Goal: Task Accomplishment & Management: Use online tool/utility

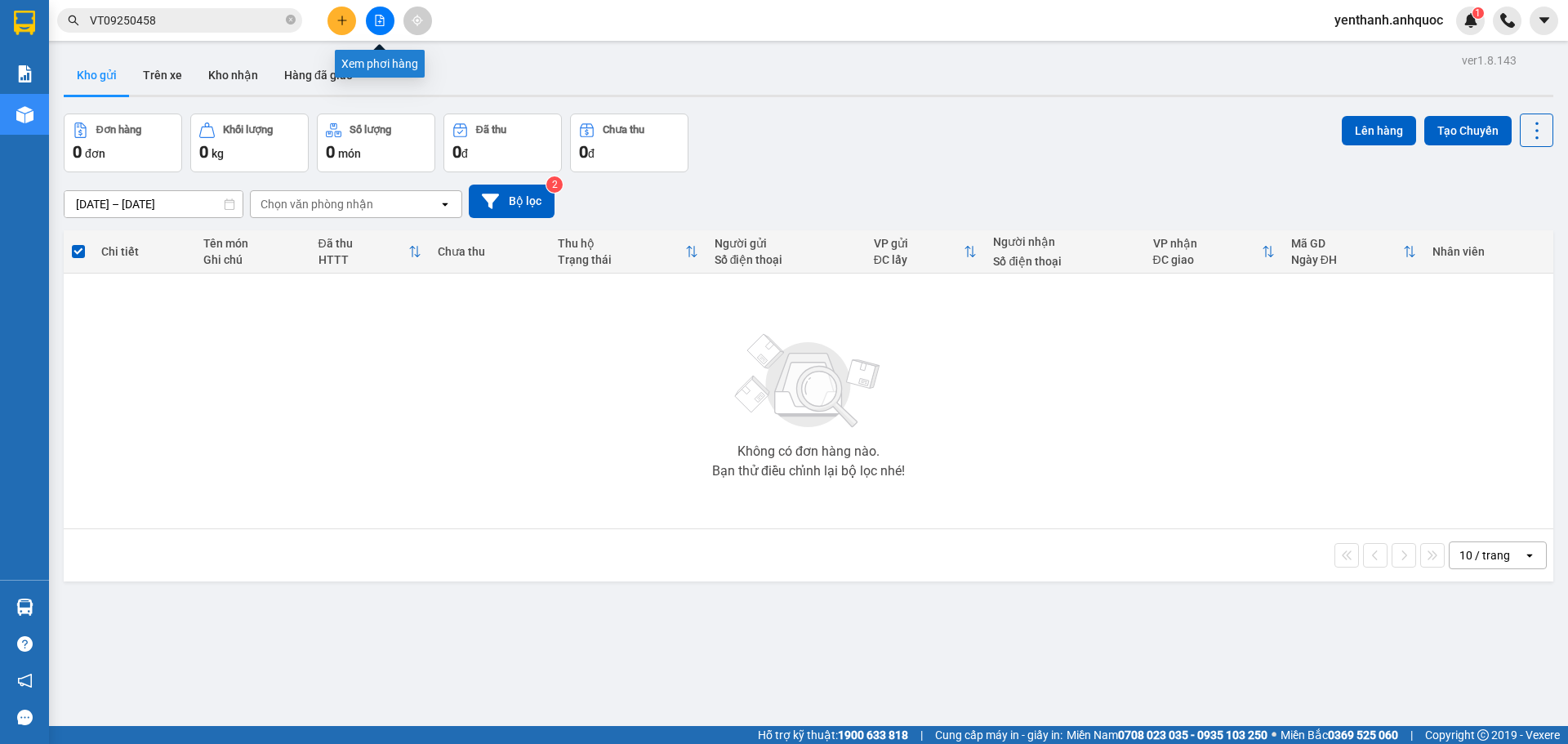
click at [375, 18] on icon "file-add" at bounding box center [380, 21] width 12 height 12
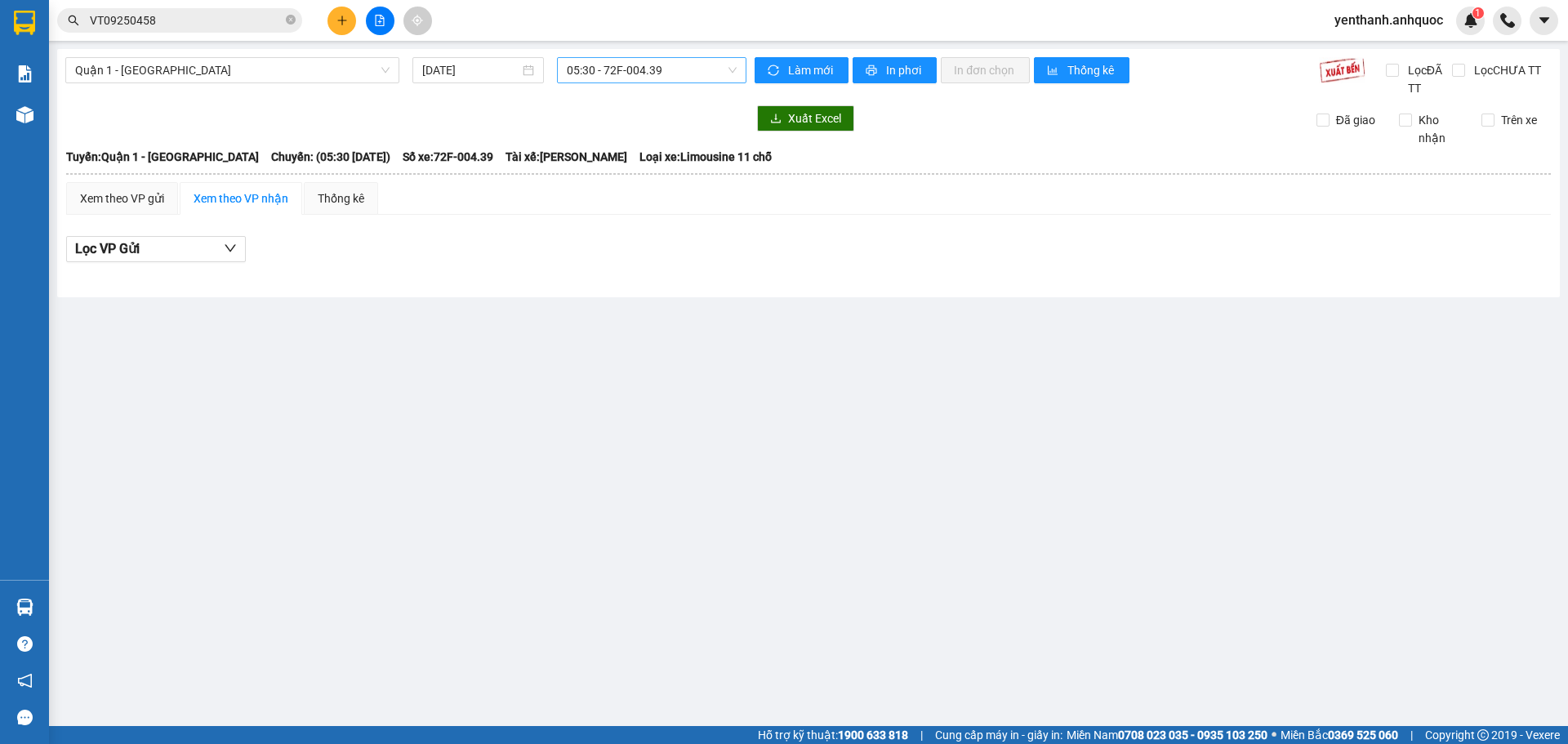
click at [667, 75] on span "05:30 - 72F-004.39" at bounding box center [651, 71] width 170 height 25
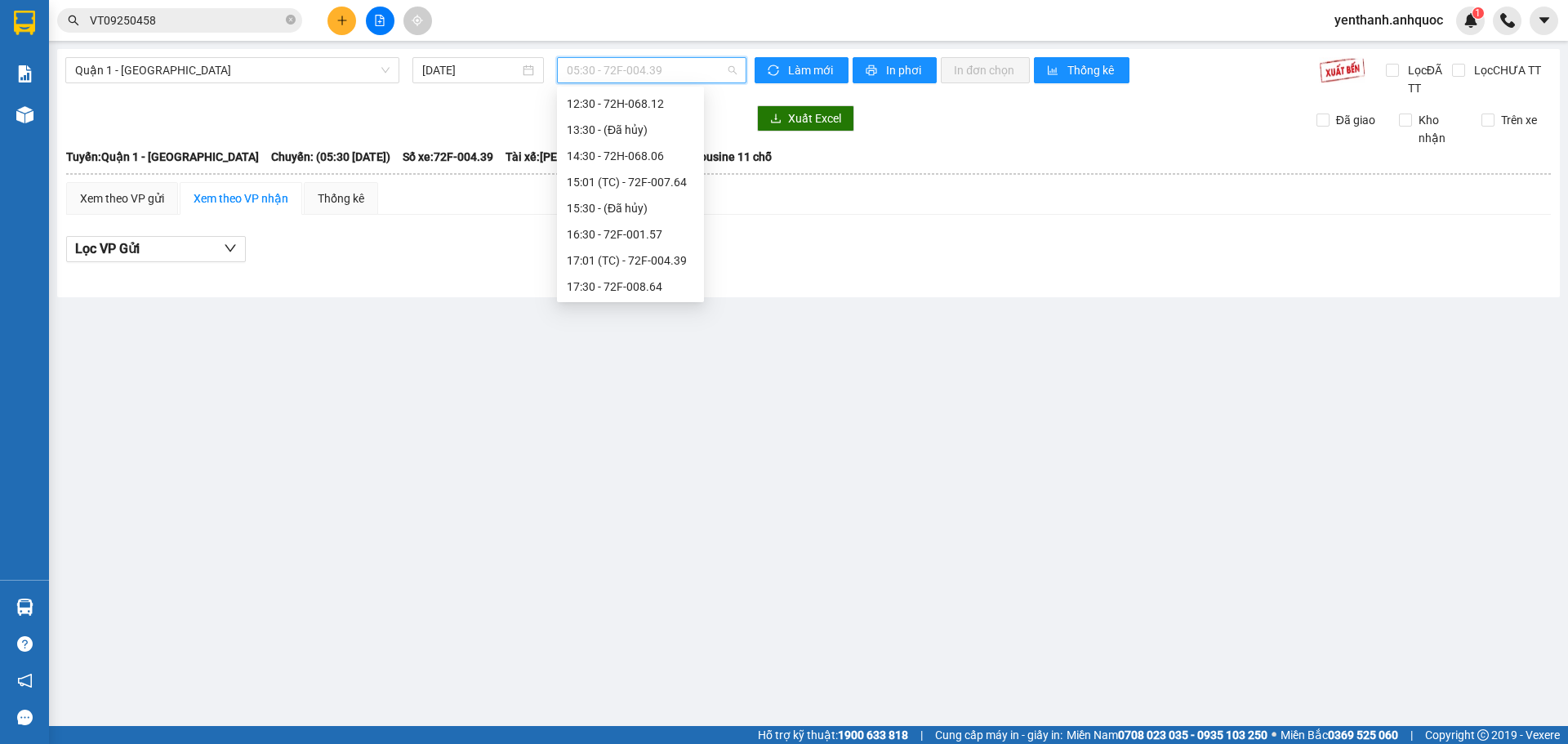
scroll to position [245, 0]
click at [659, 148] on div "15:01 (TC) - 72F-007.64" at bounding box center [630, 145] width 128 height 18
